Goal: Task Accomplishment & Management: Use online tool/utility

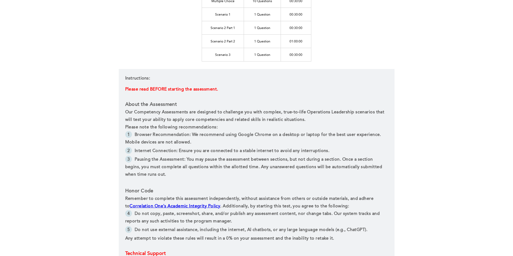
scroll to position [207, 0]
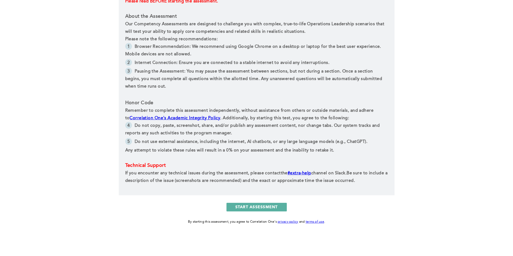
drag, startPoint x: 268, startPoint y: 202, endPoint x: 266, endPoint y: 205, distance: 3.3
click at [268, 202] on div "Operations Leadership Effective Communication Assessment - Attempt 3 Tech Check…" at bounding box center [257, 24] width 276 height 401
click at [263, 209] on button "START ASSESSMENT" at bounding box center [256, 207] width 60 height 9
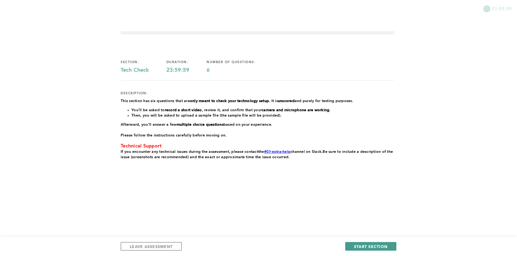
click at [380, 246] on span "START SECTION" at bounding box center [370, 246] width 33 height 5
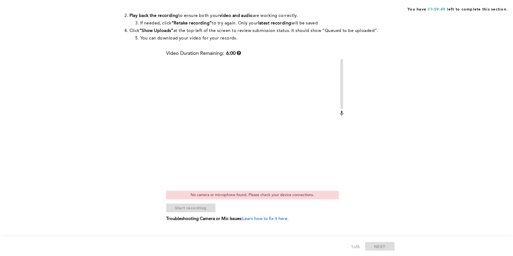
scroll to position [100, 0]
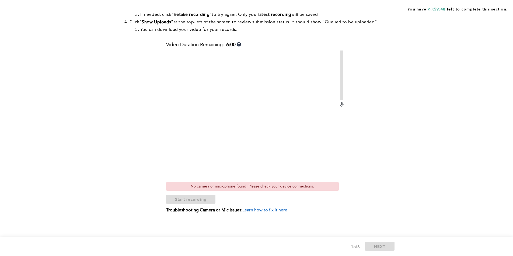
click at [239, 157] on video at bounding box center [252, 115] width 172 height 129
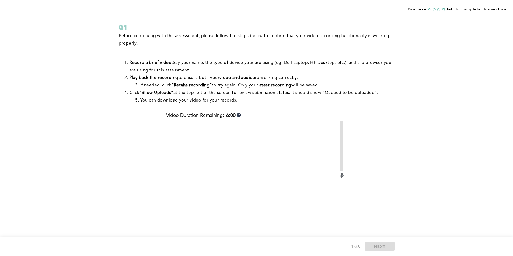
scroll to position [0, 0]
